Goal: Task Accomplishment & Management: Manage account settings

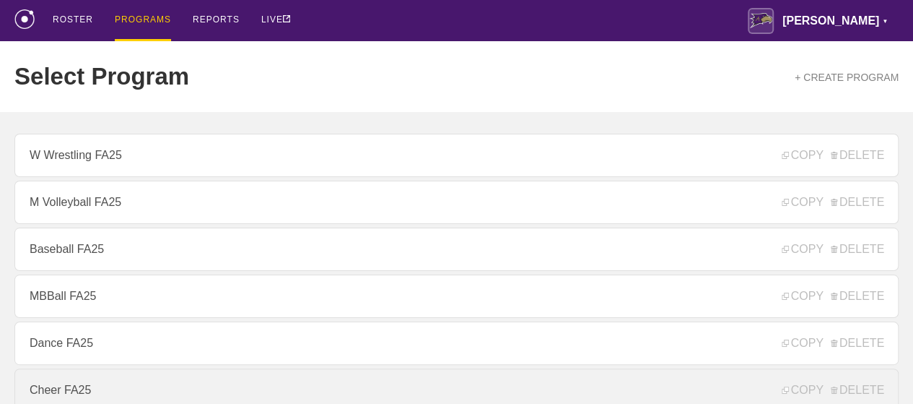
click at [75, 381] on link "Cheer FA25" at bounding box center [456, 389] width 884 height 43
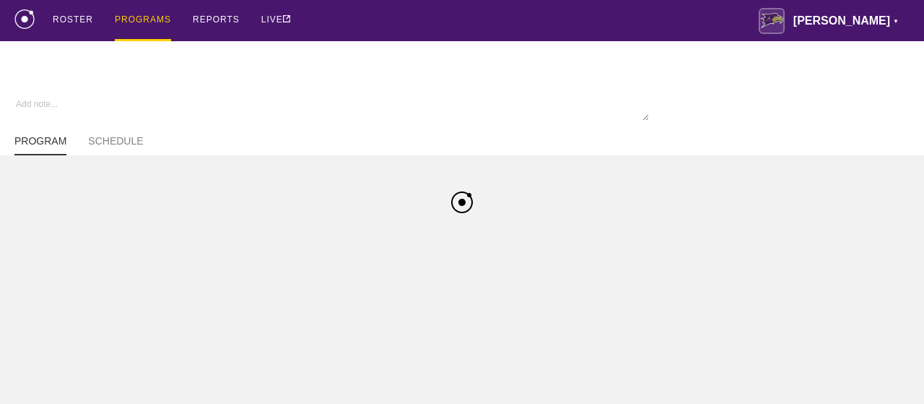
type textarea "x"
type input "Cheer FA25"
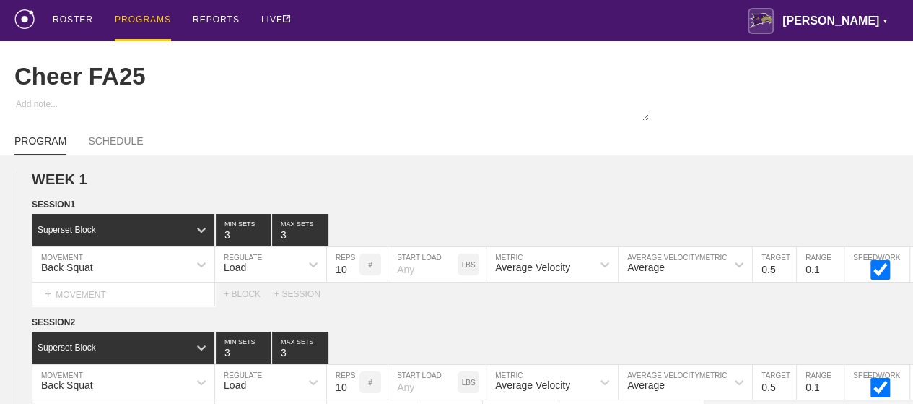
click at [137, 21] on div "PROGRAMS" at bounding box center [143, 20] width 56 height 41
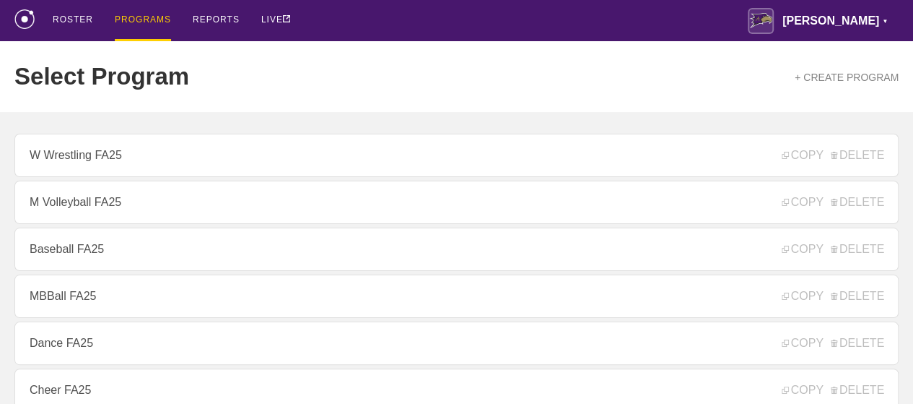
scroll to position [289, 0]
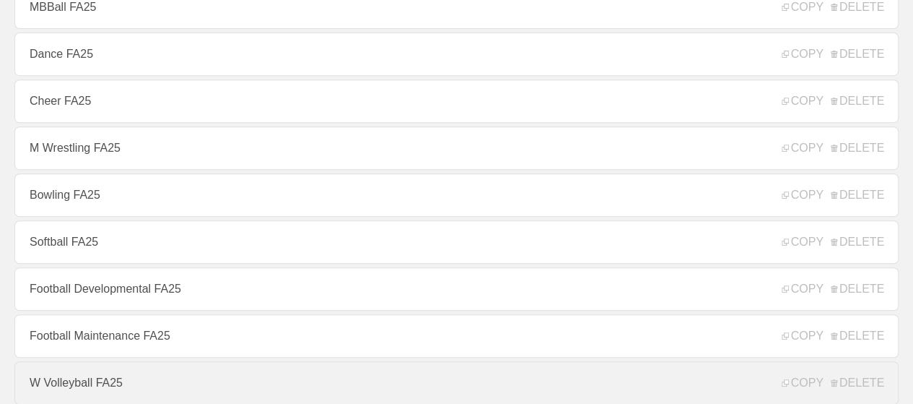
click at [85, 379] on link "W Volleyball FA25" at bounding box center [456, 382] width 884 height 43
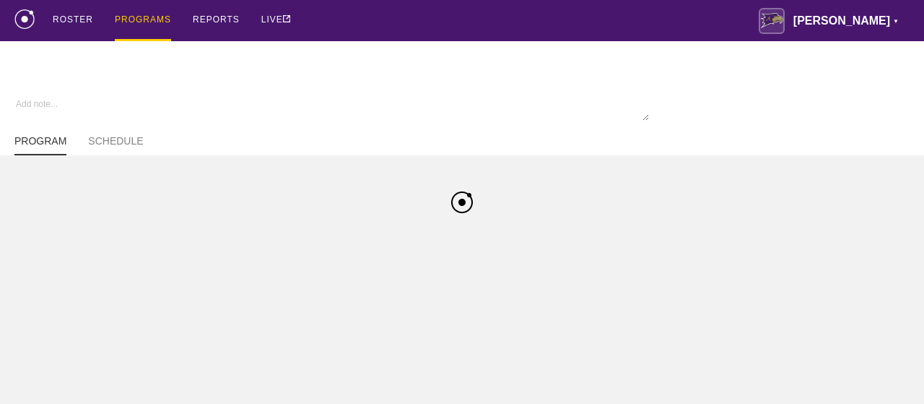
type textarea "x"
type input "W Volleyball FA25"
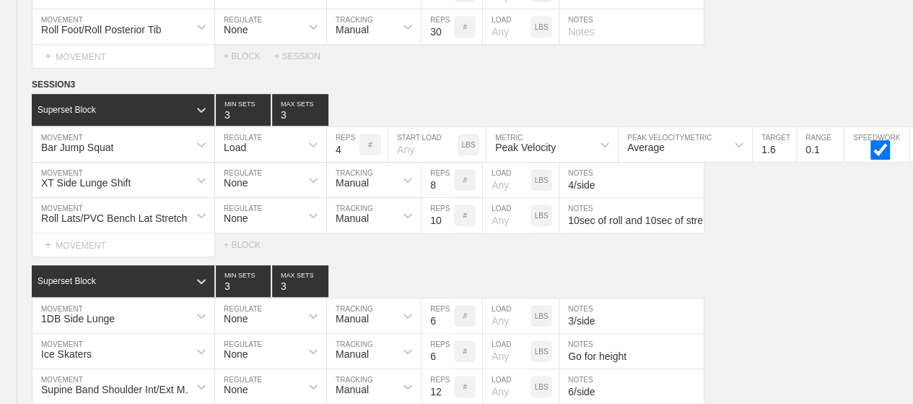
scroll to position [14602, 0]
